Goal: Task Accomplishment & Management: Manage account settings

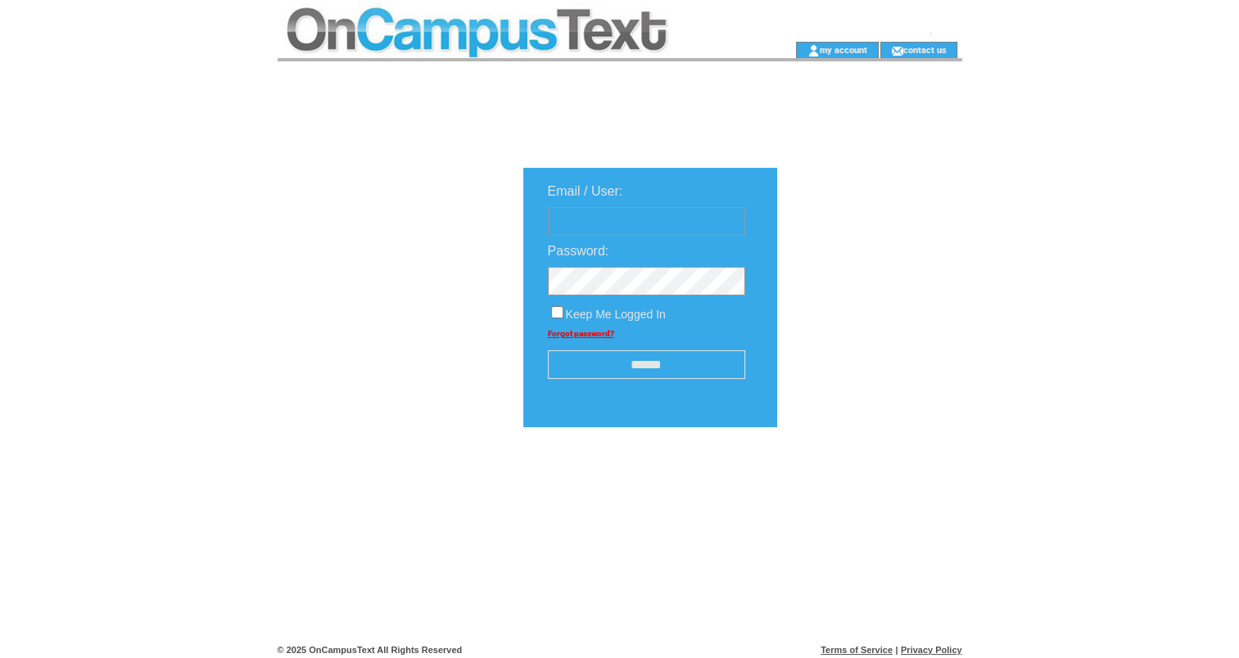
type input "**********"
click at [636, 370] on input "******" at bounding box center [646, 364] width 197 height 29
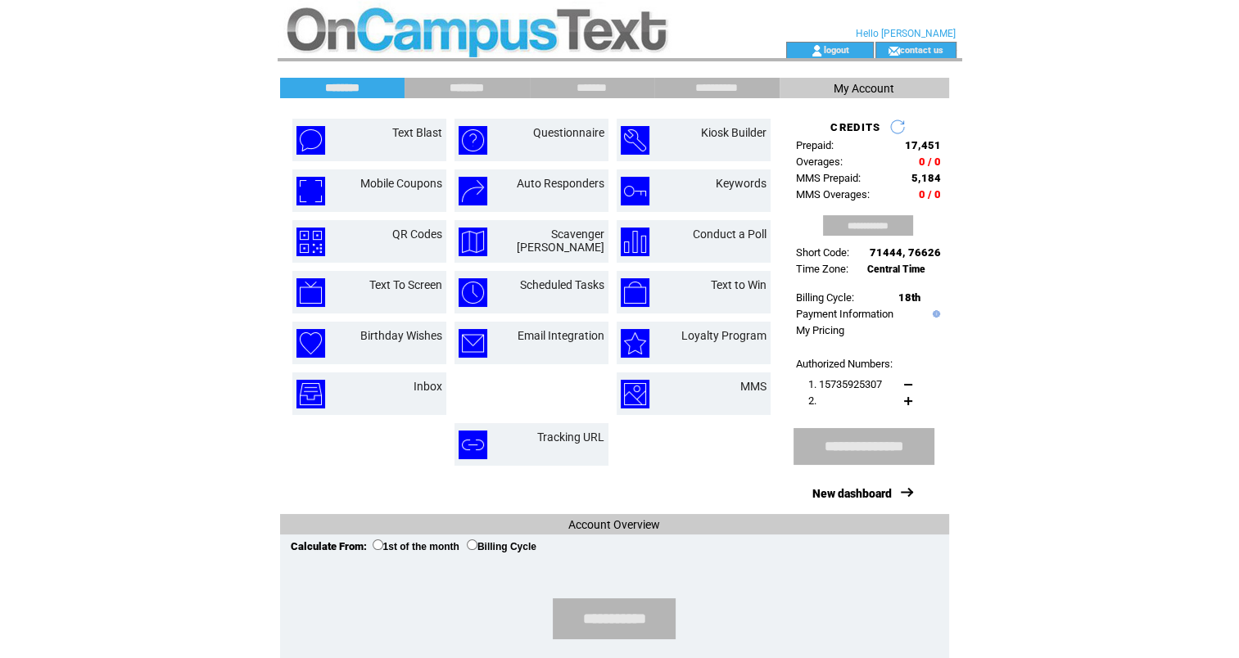
click at [464, 88] on input "********" at bounding box center [466, 88] width 123 height 14
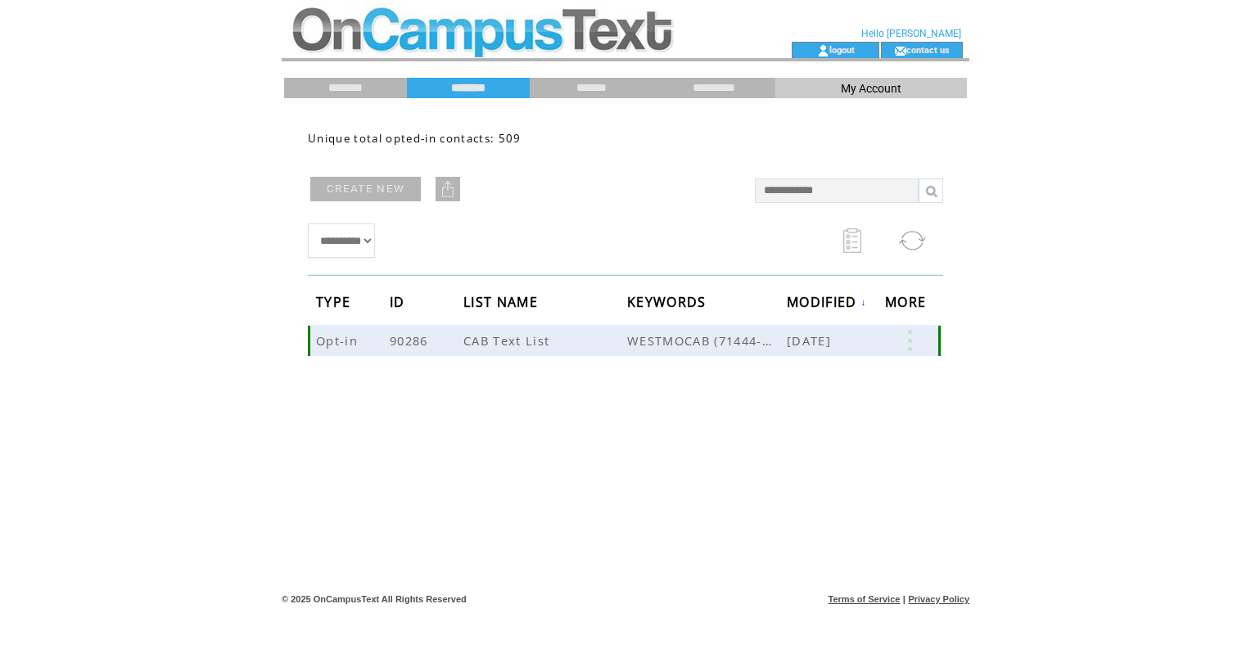
click at [917, 346] on link at bounding box center [909, 340] width 49 height 21
click at [816, 396] on link "509" at bounding box center [854, 397] width 82 height 25
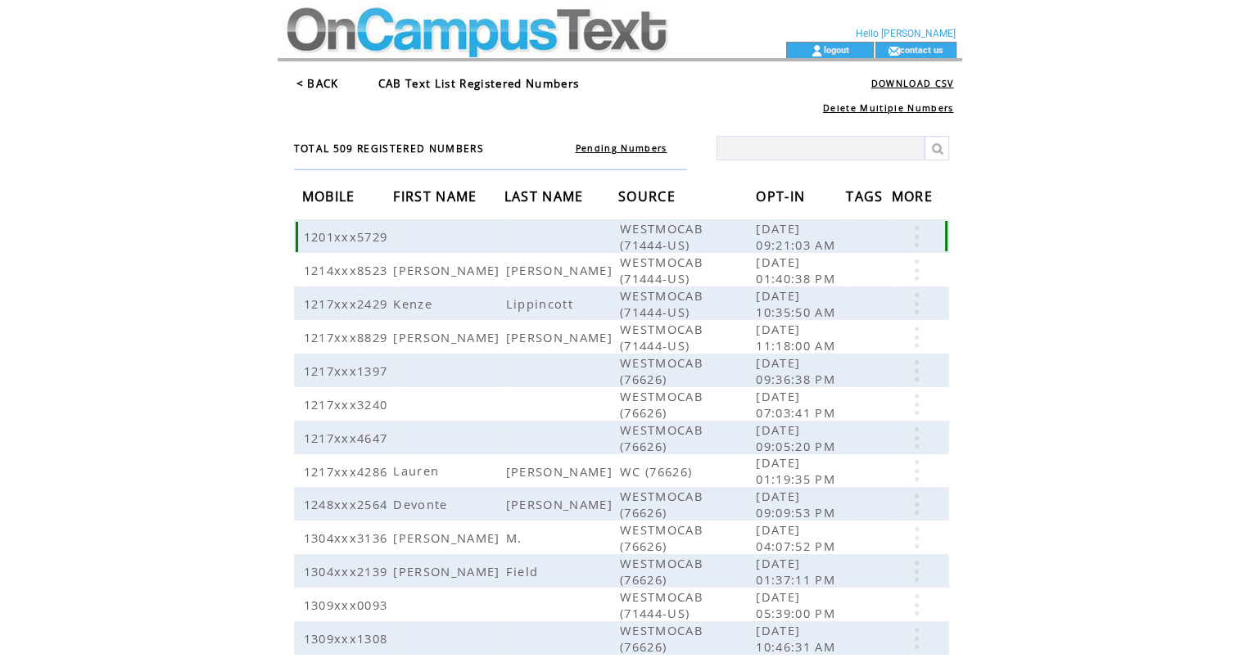
click at [917, 240] on link at bounding box center [916, 236] width 49 height 21
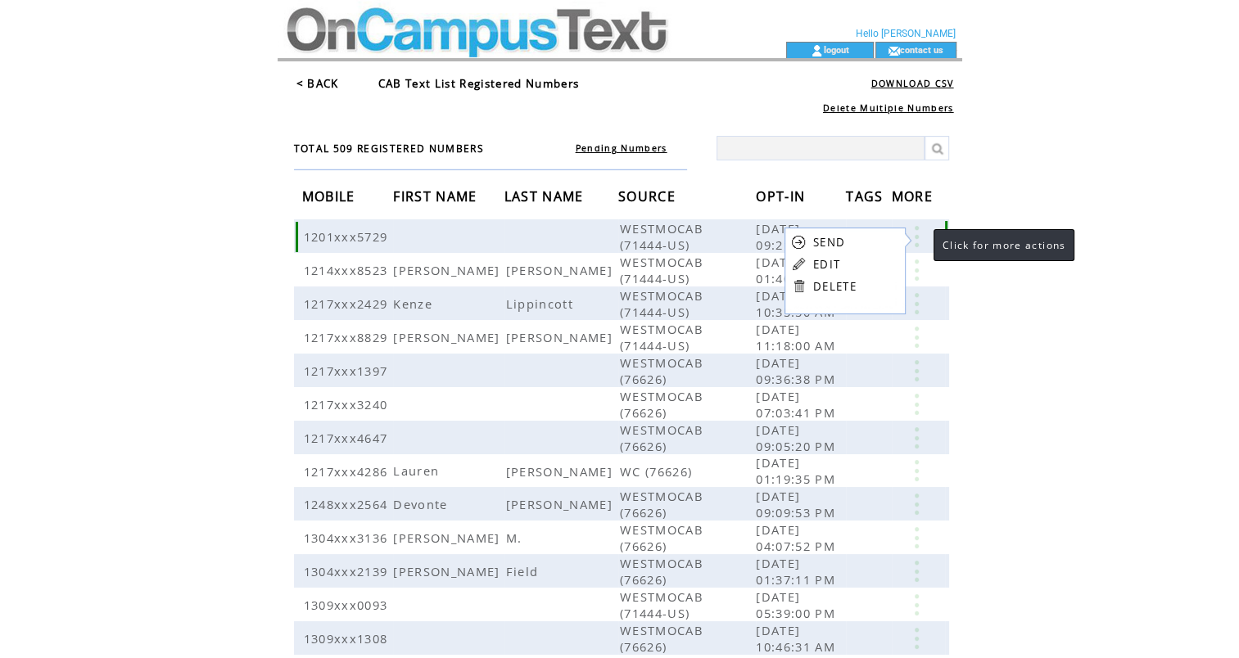
click at [920, 240] on link at bounding box center [916, 236] width 49 height 21
click at [1069, 337] on html "**********" at bounding box center [619, 329] width 1239 height 658
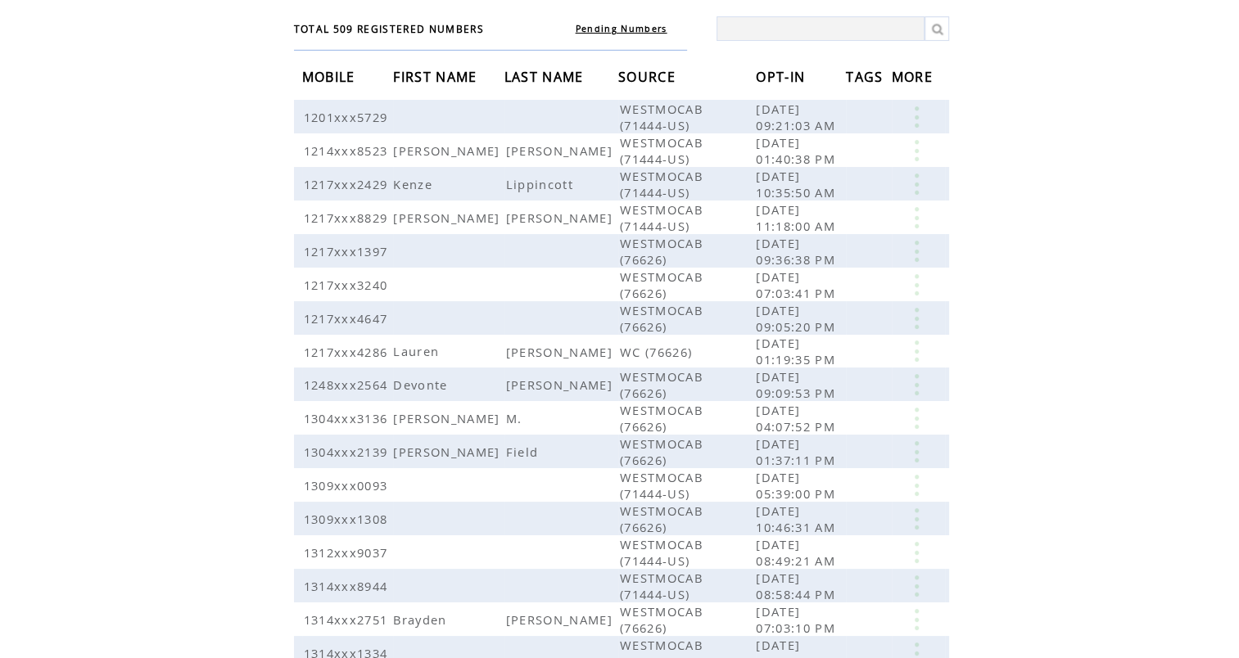
scroll to position [26, 0]
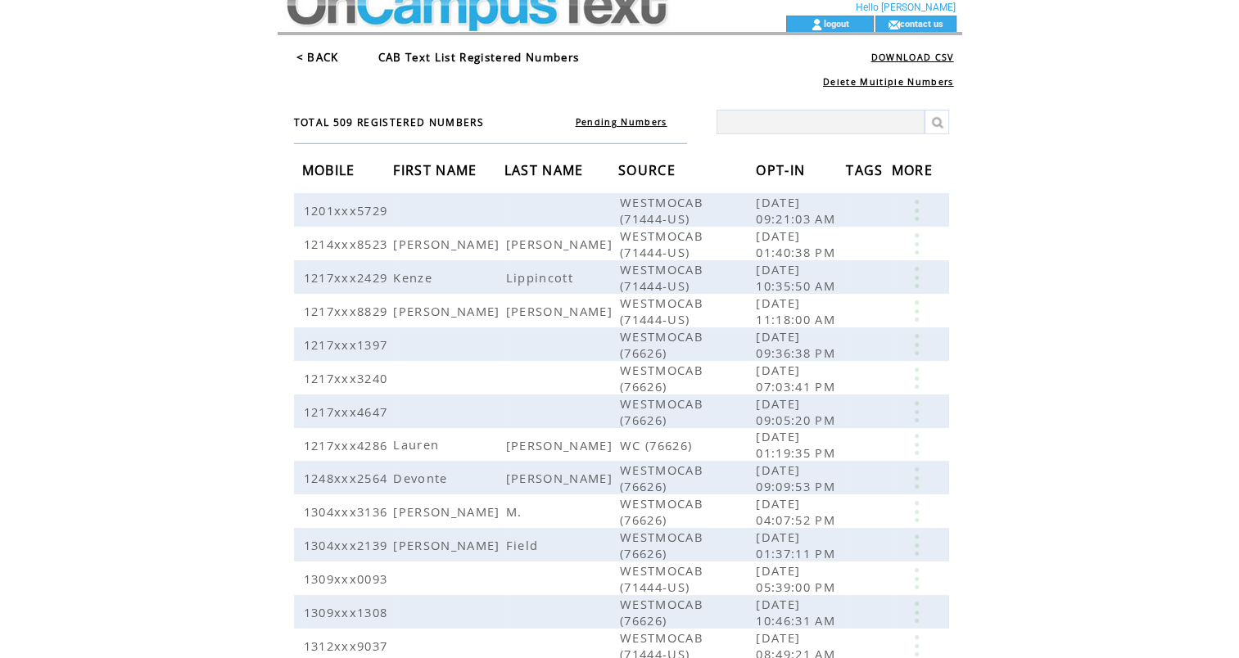
click at [639, 119] on link "Pending Numbers" at bounding box center [622, 121] width 92 height 11
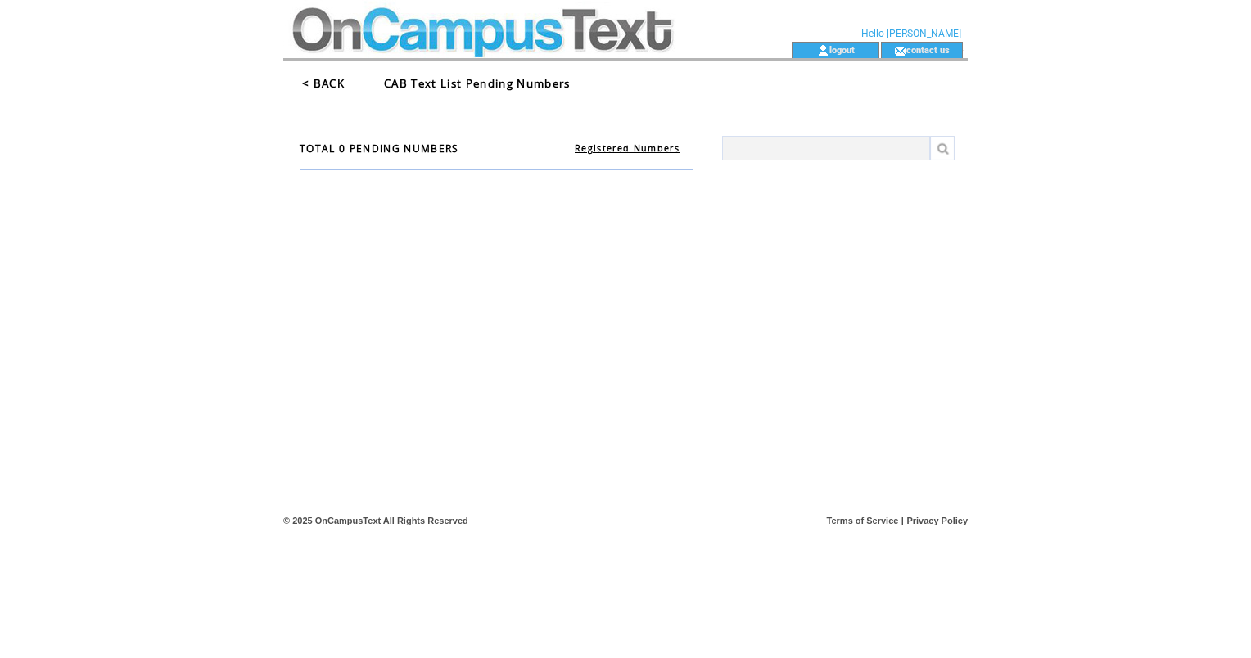
click at [629, 149] on link "Registered Numbers" at bounding box center [627, 147] width 105 height 11
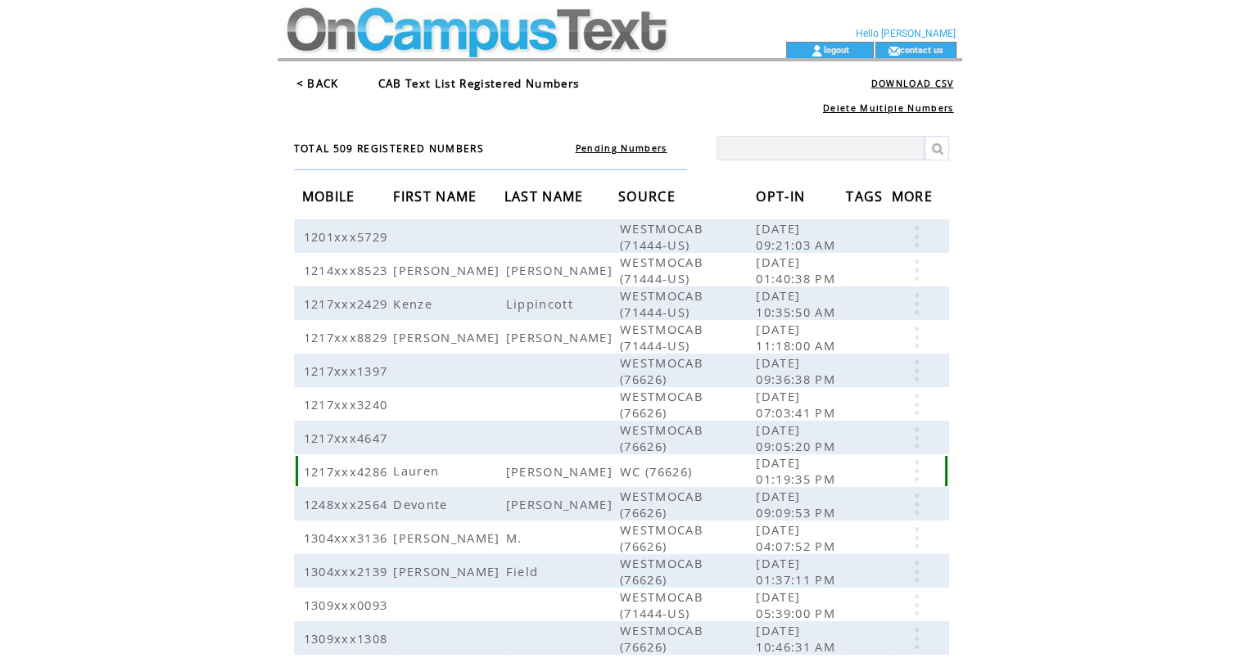
scroll to position [272, 0]
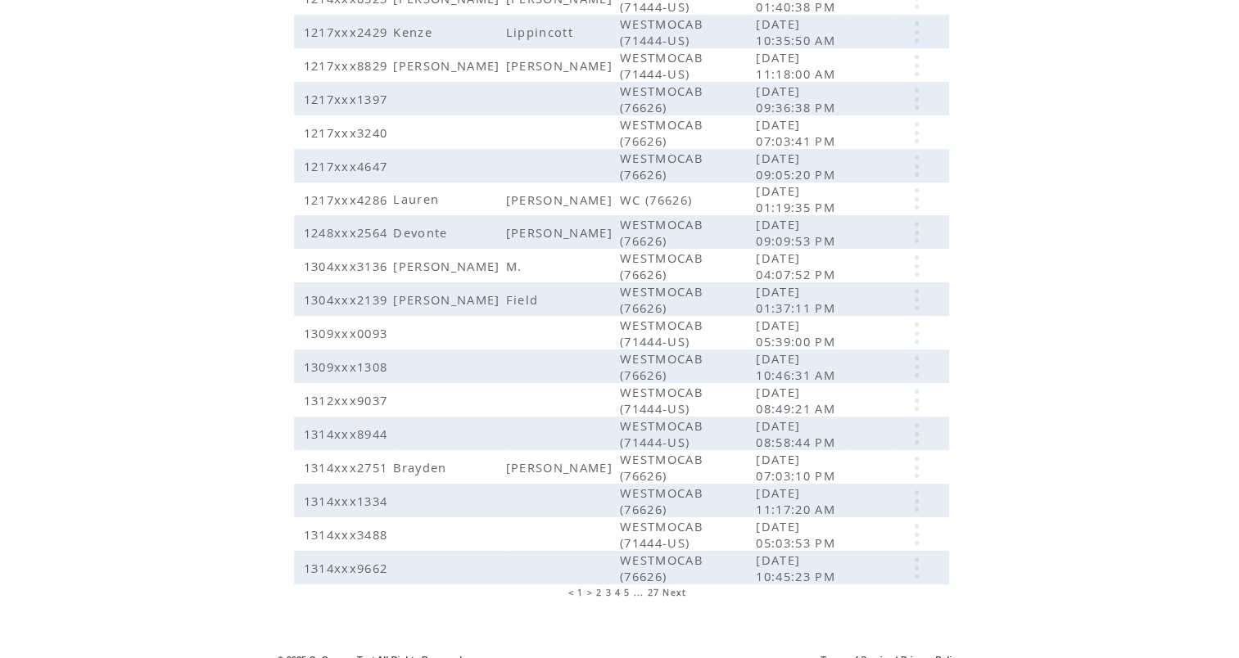
click at [593, 587] on span "< 1 >" at bounding box center [579, 592] width 25 height 11
click at [589, 587] on span "< 1 >" at bounding box center [579, 592] width 25 height 11
click at [675, 587] on span "Next" at bounding box center [674, 592] width 24 height 11
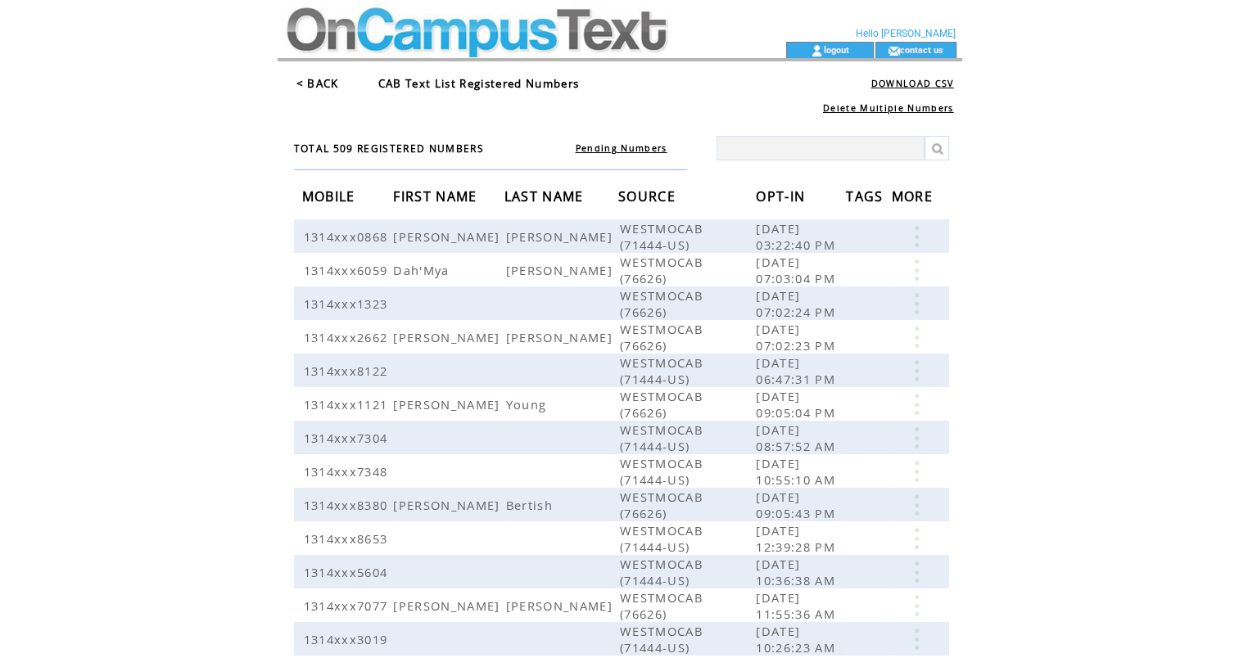
click at [789, 192] on span "OPT-IN" at bounding box center [782, 198] width 53 height 30
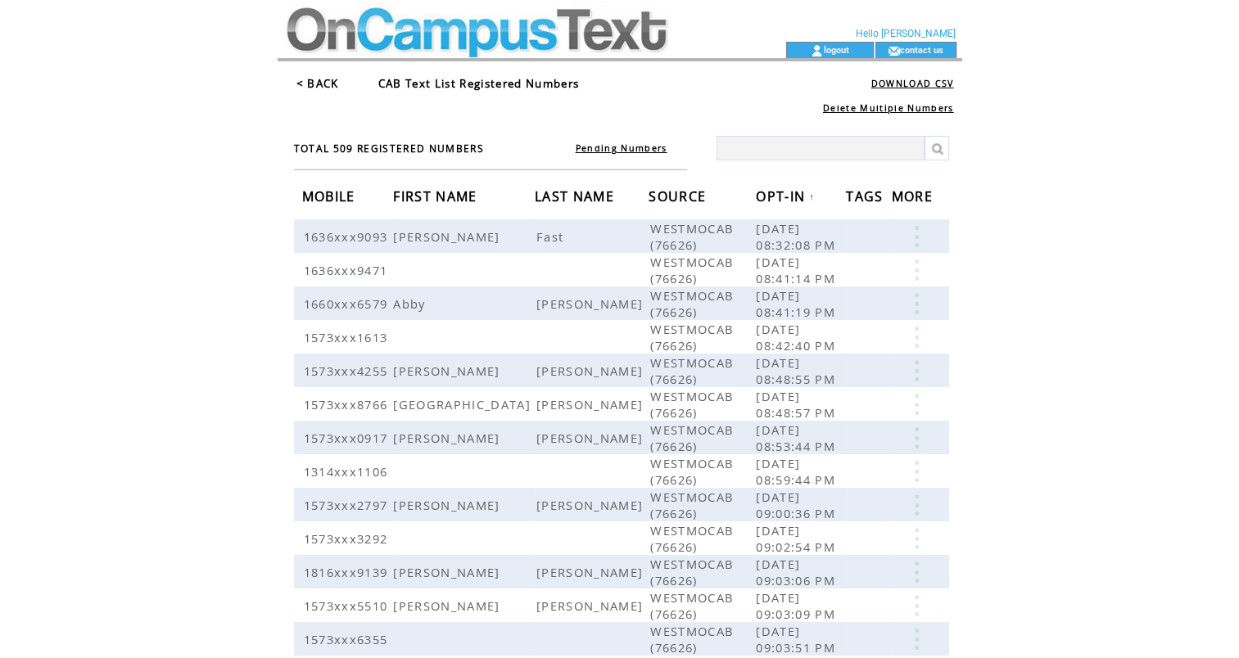
click at [789, 192] on span "OPT-IN" at bounding box center [782, 198] width 53 height 30
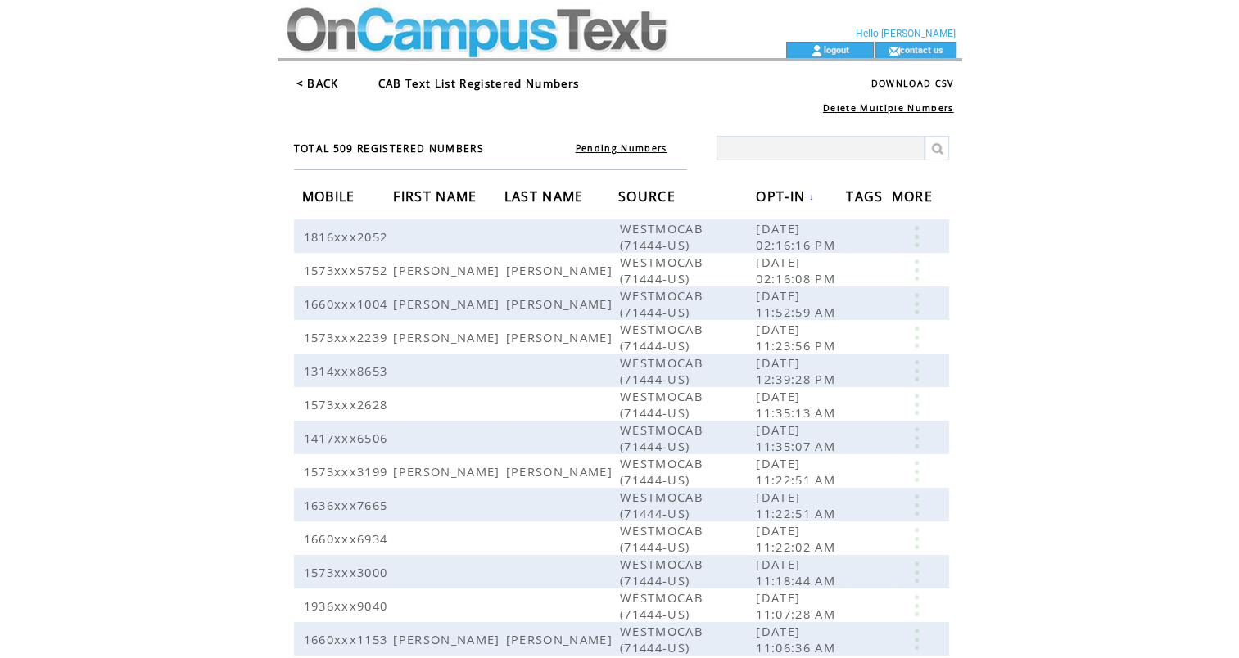
click at [809, 204] on span "OPT-IN" at bounding box center [782, 198] width 53 height 30
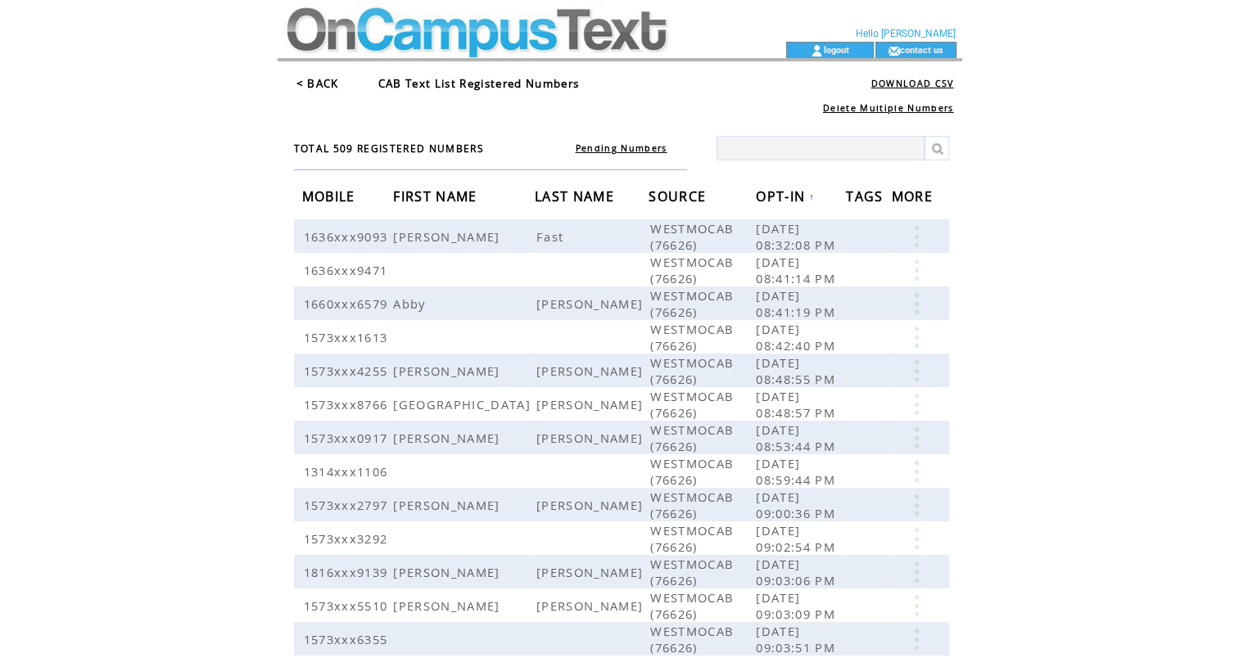
click at [807, 196] on link "OPT-IN ↑" at bounding box center [785, 197] width 59 height 10
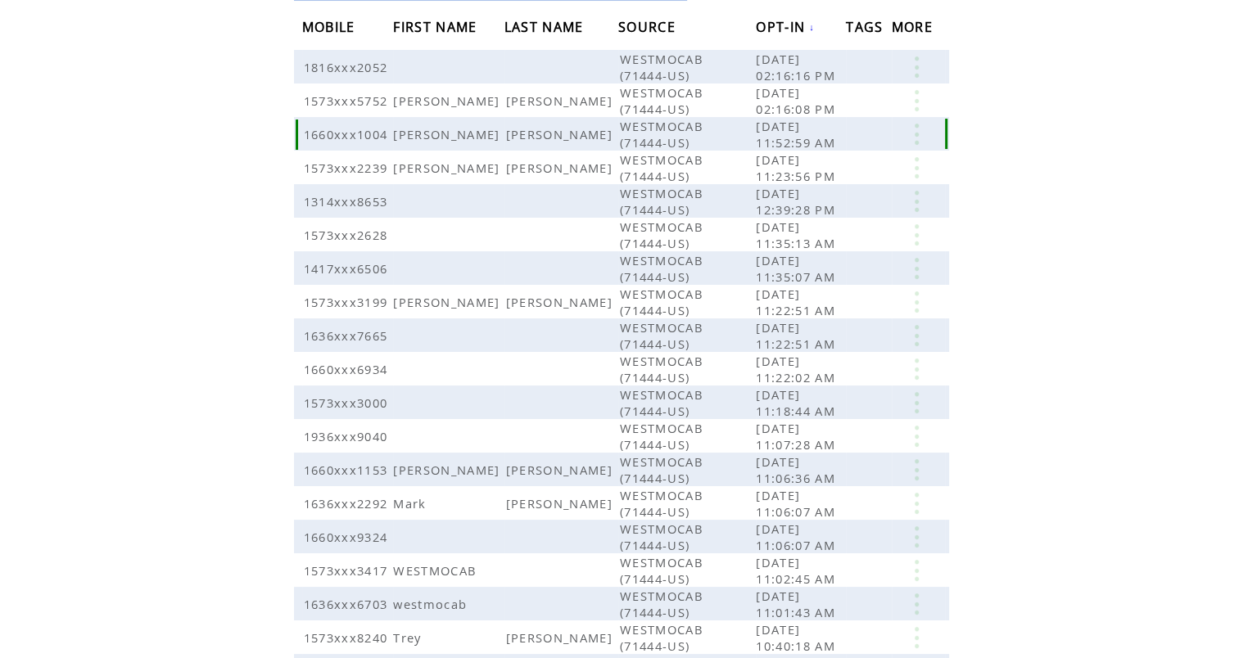
scroll to position [299, 0]
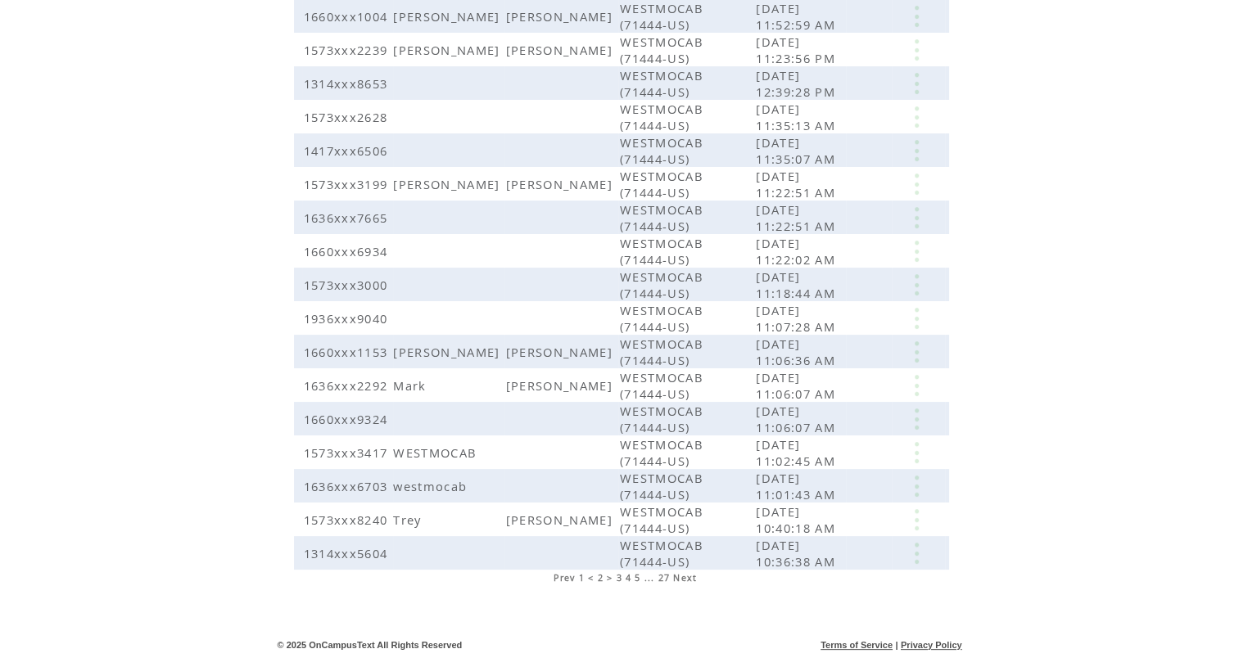
click at [580, 576] on span "1" at bounding box center [582, 577] width 6 height 11
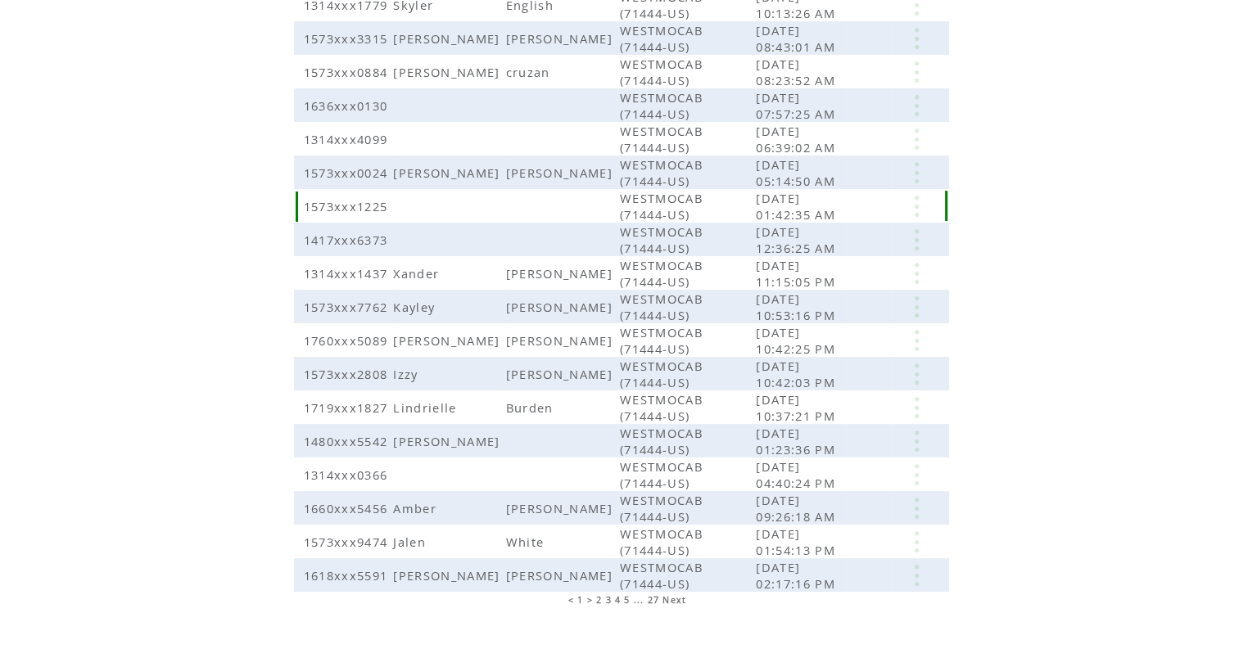
scroll to position [272, 0]
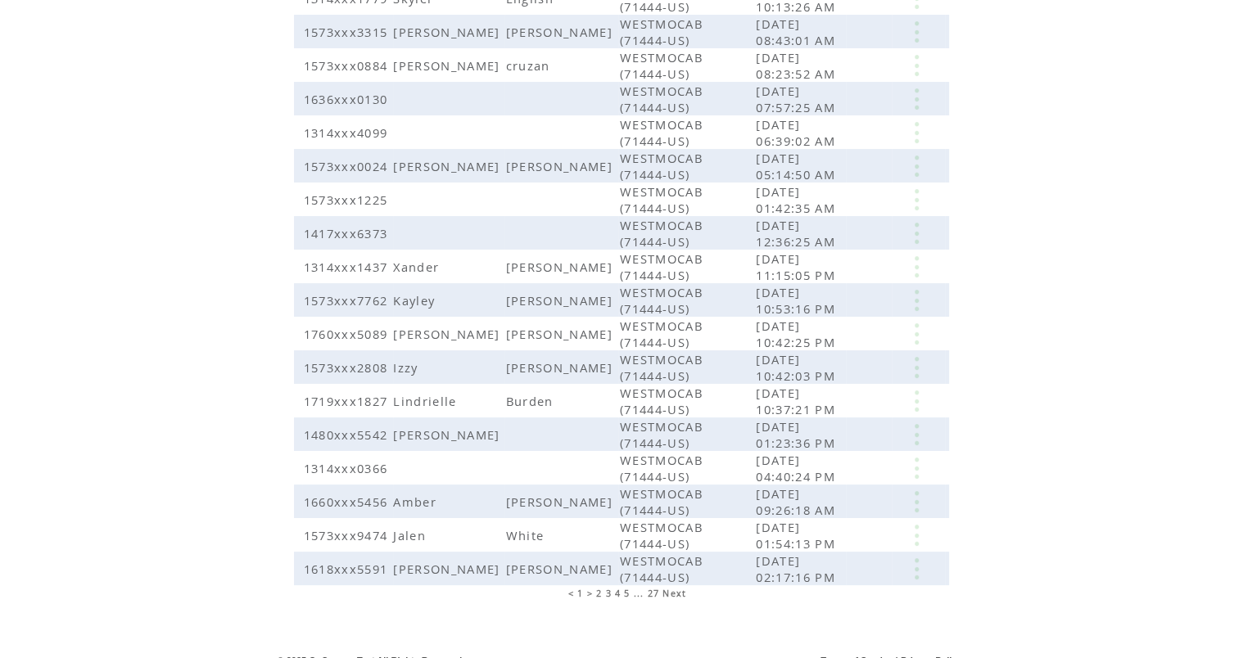
click at [669, 588] on span "Next" at bounding box center [674, 593] width 24 height 11
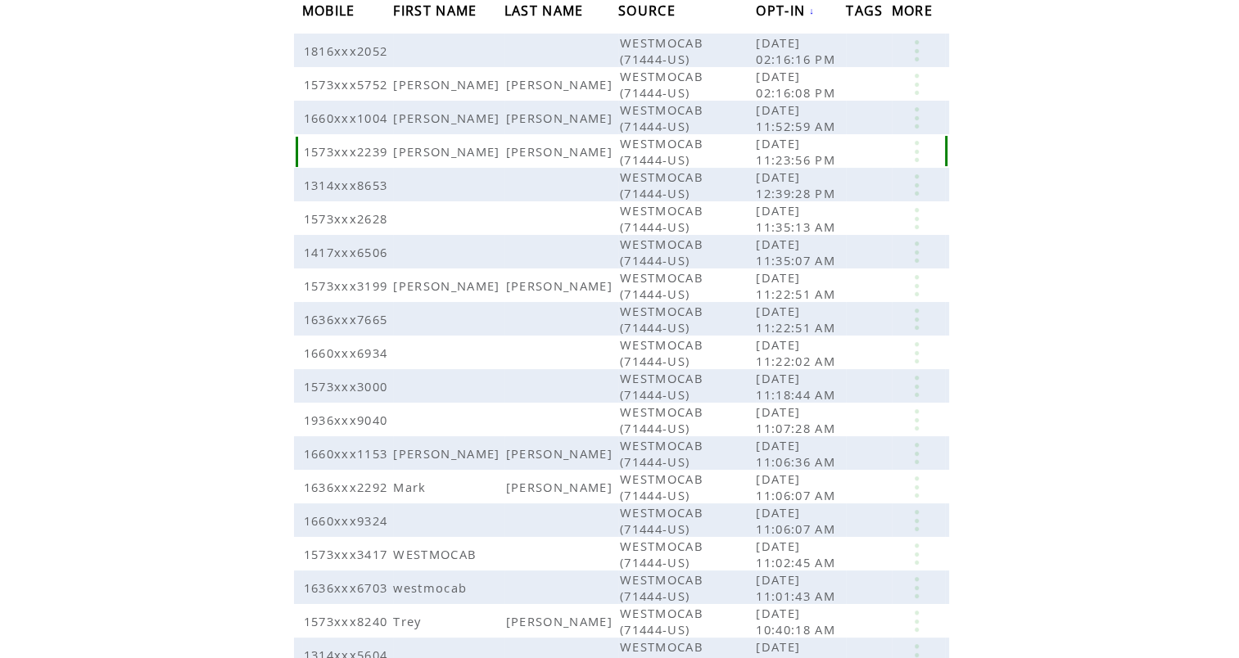
scroll to position [299, 0]
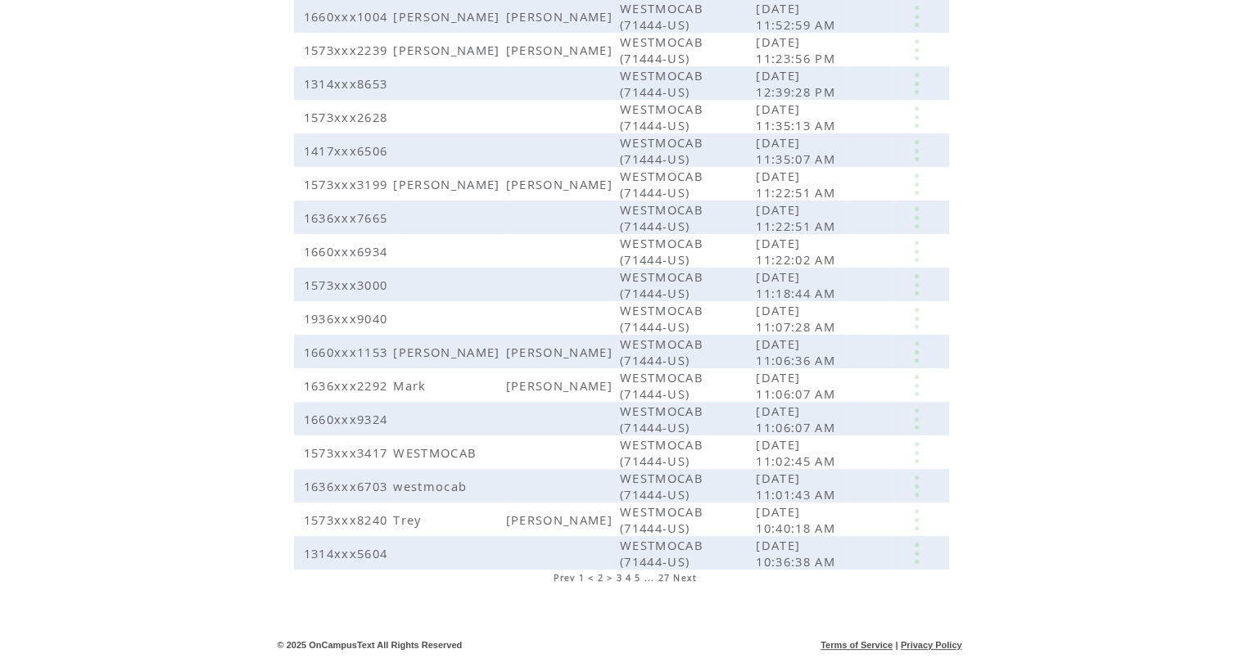
click at [559, 578] on span "Prev" at bounding box center [564, 577] width 21 height 11
